Goal: Task Accomplishment & Management: Manage account settings

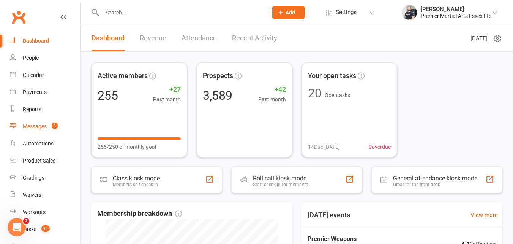
click at [65, 122] on link "Messages 3" at bounding box center [45, 126] width 70 height 17
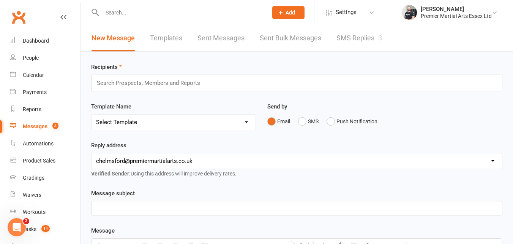
click at [367, 34] on link "SMS Replies 3" at bounding box center [360, 38] width 46 height 26
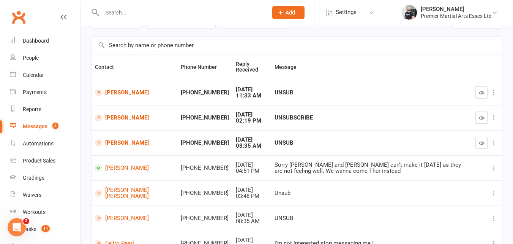
scroll to position [46, 0]
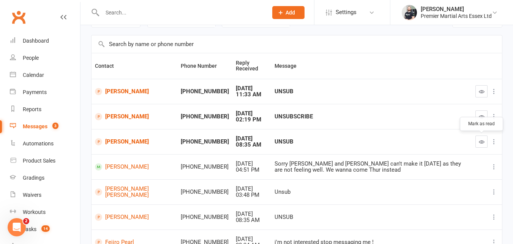
click at [478, 142] on button "button" at bounding box center [482, 141] width 12 height 12
click at [481, 113] on button "button" at bounding box center [482, 116] width 12 height 12
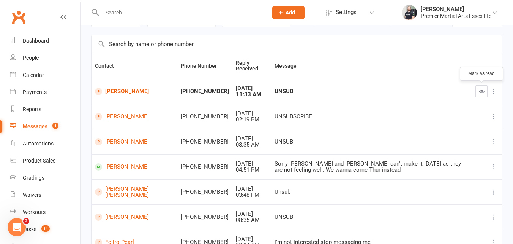
click at [483, 89] on icon "button" at bounding box center [482, 92] width 6 height 6
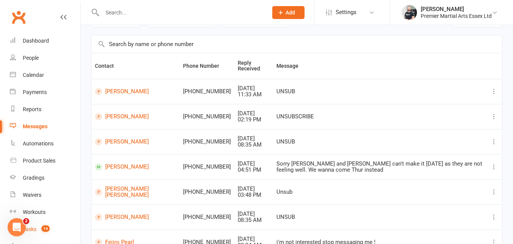
click at [53, 229] on link "Tasks 14" at bounding box center [45, 228] width 70 height 17
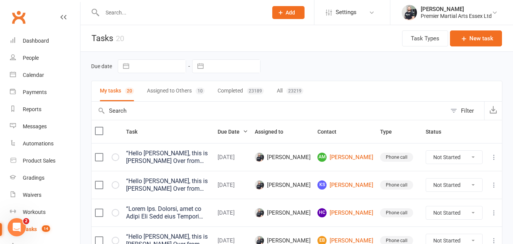
click at [97, 133] on label at bounding box center [99, 131] width 8 height 8
click at [97, 127] on input "checkbox" at bounding box center [99, 127] width 8 height 0
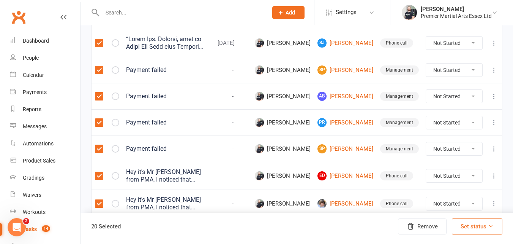
scroll to position [257, 0]
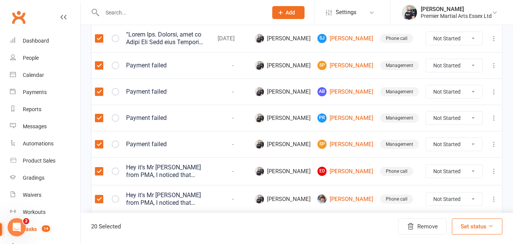
click at [100, 148] on label at bounding box center [99, 144] width 8 height 8
click at [100, 140] on input "checkbox" at bounding box center [99, 140] width 8 height 0
click at [100, 122] on label at bounding box center [99, 118] width 8 height 8
click at [100, 114] on input "checkbox" at bounding box center [99, 114] width 8 height 0
click at [106, 104] on td at bounding box center [107, 91] width 31 height 26
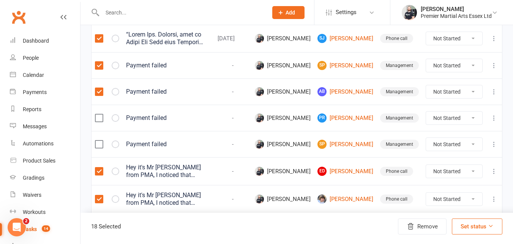
click at [101, 95] on label at bounding box center [99, 92] width 8 height 8
click at [101, 88] on input "checkbox" at bounding box center [99, 88] width 8 height 0
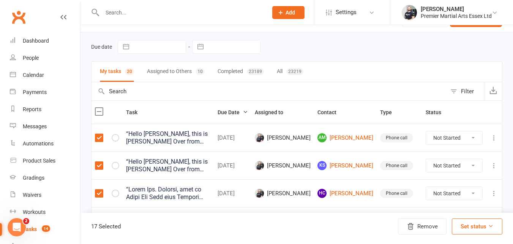
scroll to position [0, 0]
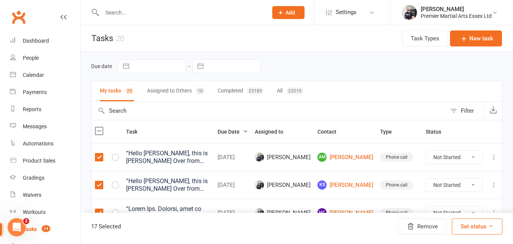
click at [462, 218] on button "Set status" at bounding box center [477, 226] width 51 height 16
click at [462, 208] on link "Complete" at bounding box center [458, 206] width 75 height 15
